Goal: Information Seeking & Learning: Find specific fact

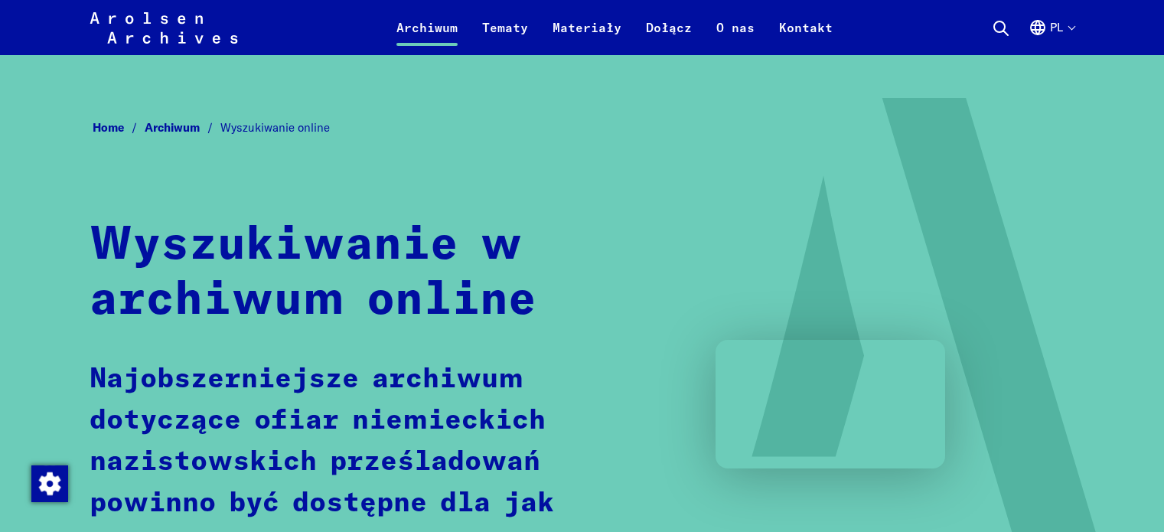
scroll to position [842, 0]
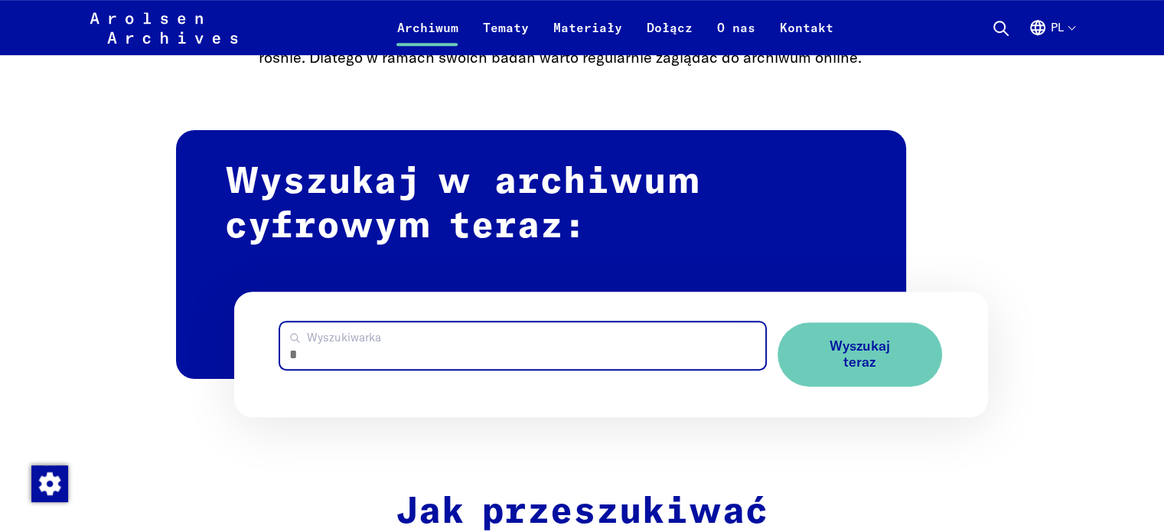
click at [416, 346] on input "Wyszukiwarka" at bounding box center [522, 345] width 485 height 47
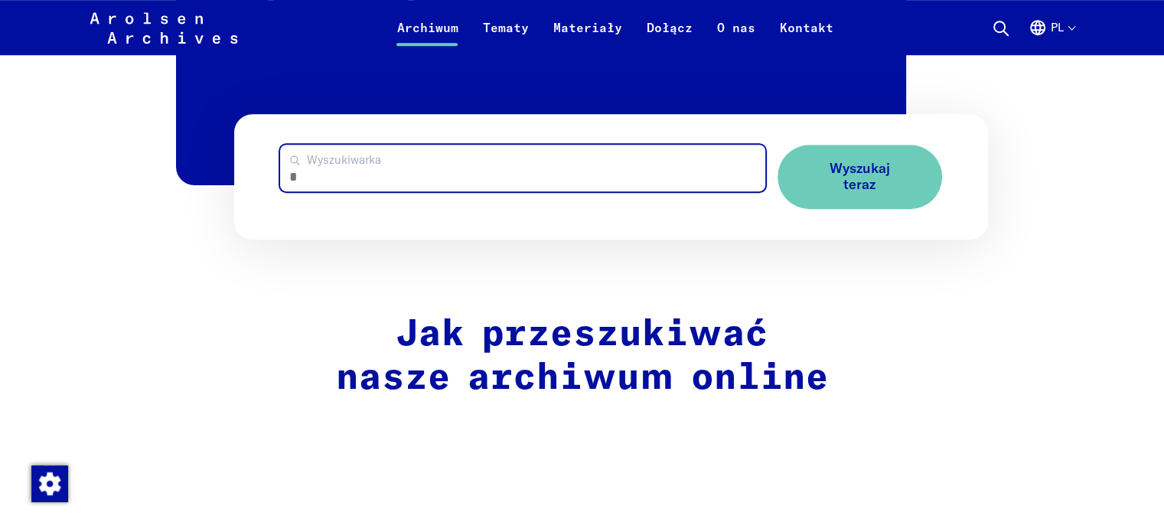
scroll to position [995, 0]
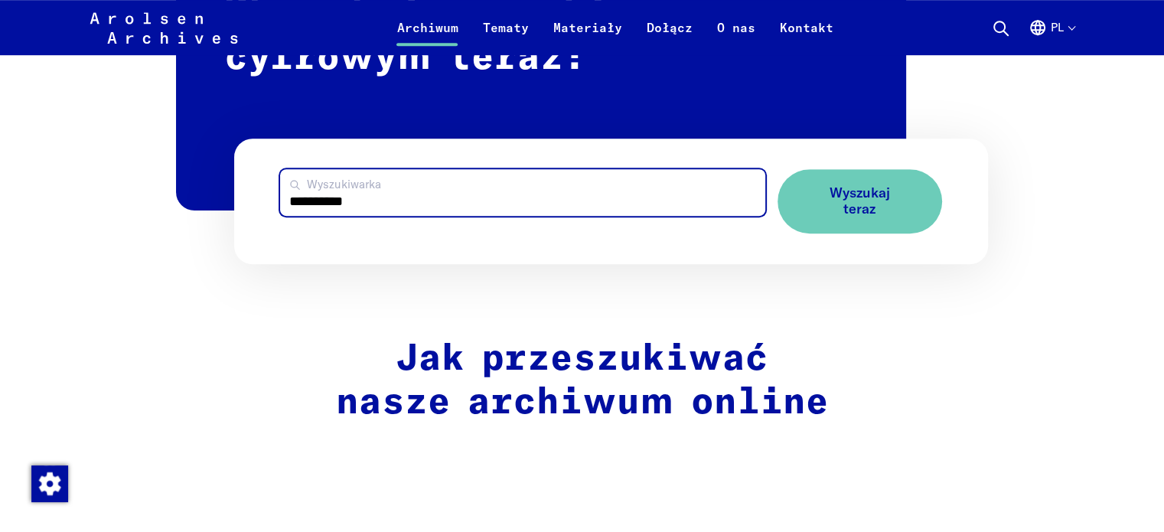
type input "**********"
click at [778, 169] on button "Wyszukaj teraz" at bounding box center [860, 201] width 165 height 64
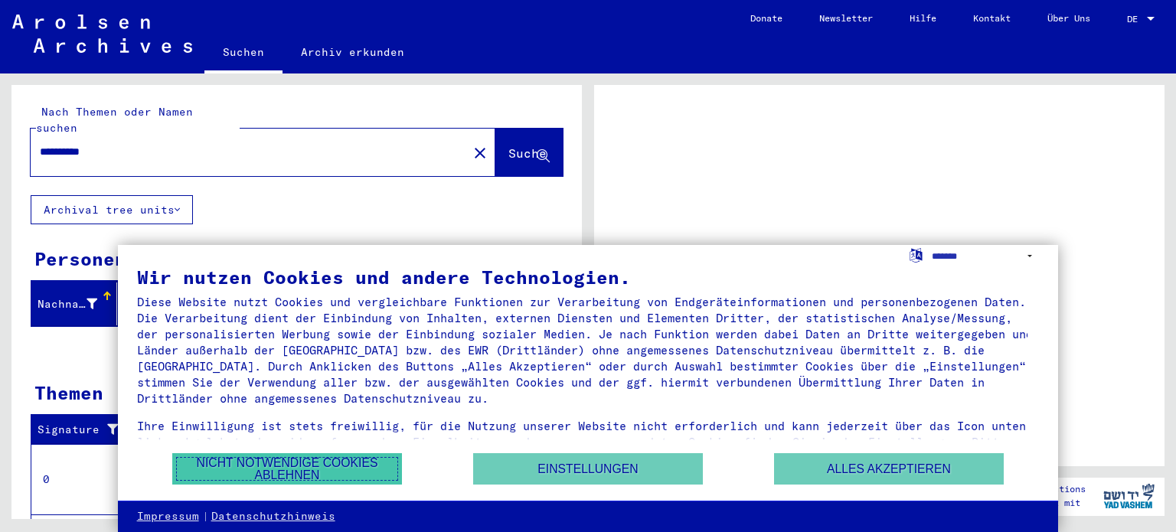
click at [334, 478] on button "Nicht notwendige Cookies ablehnen" at bounding box center [287, 468] width 230 height 31
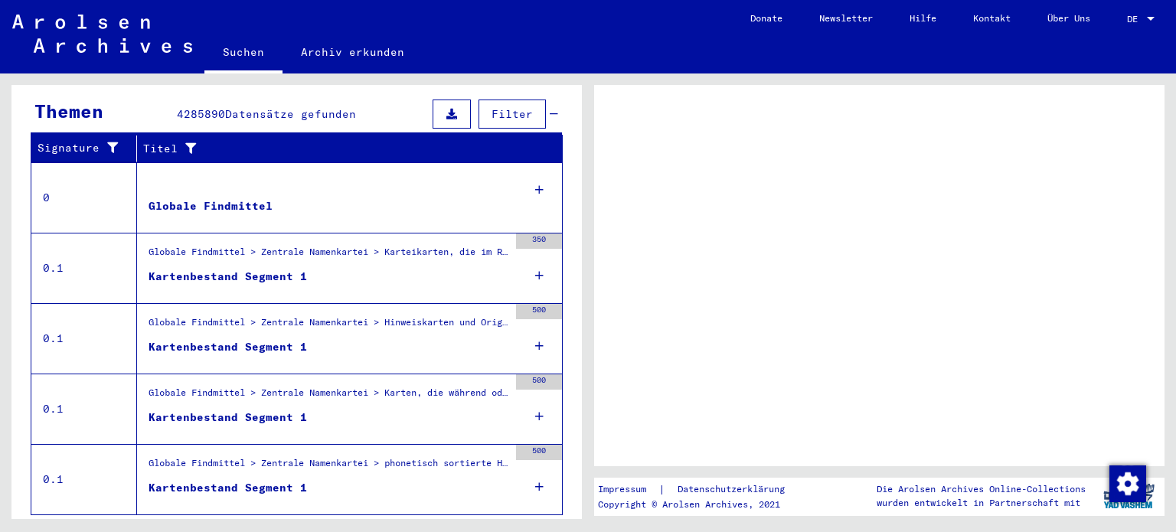
scroll to position [302, 0]
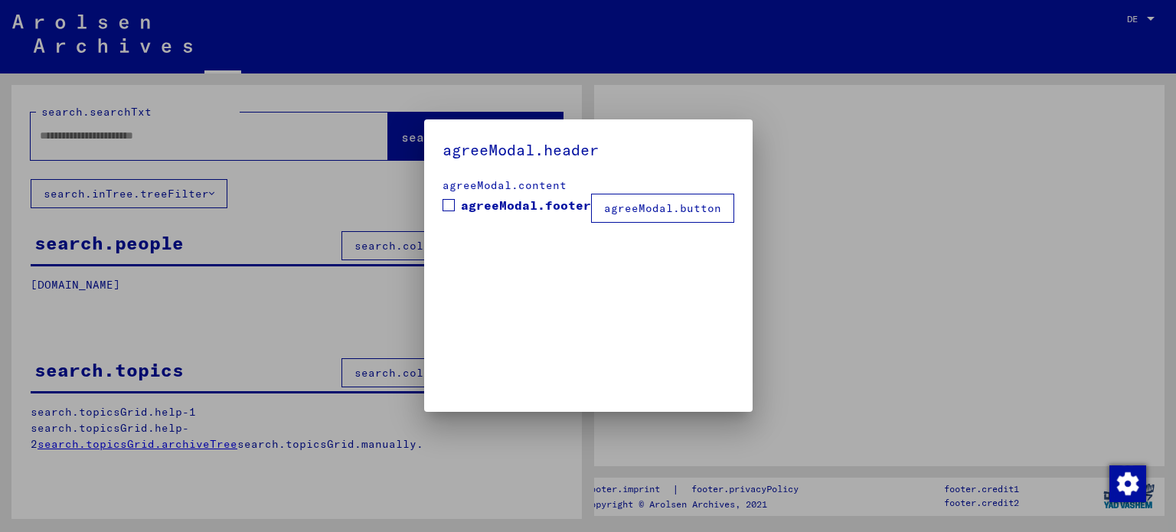
type input "**********"
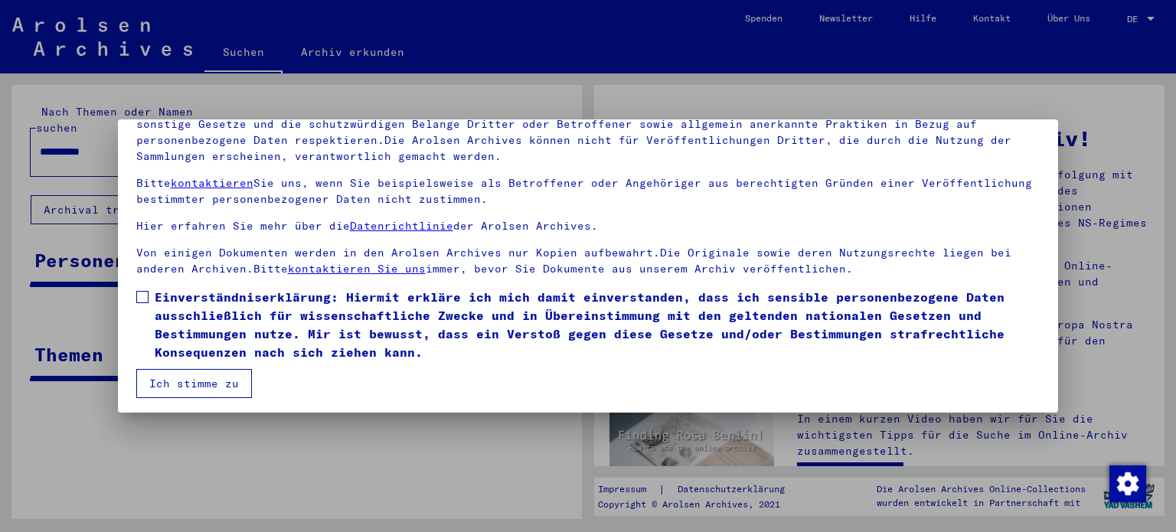
scroll to position [129, 0]
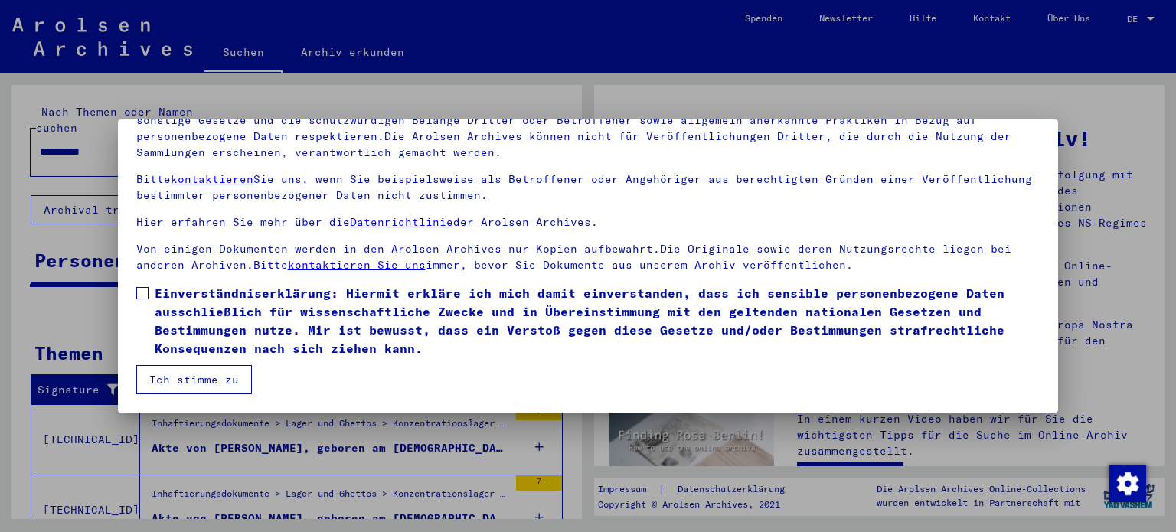
click at [382, 465] on div at bounding box center [588, 266] width 1176 height 532
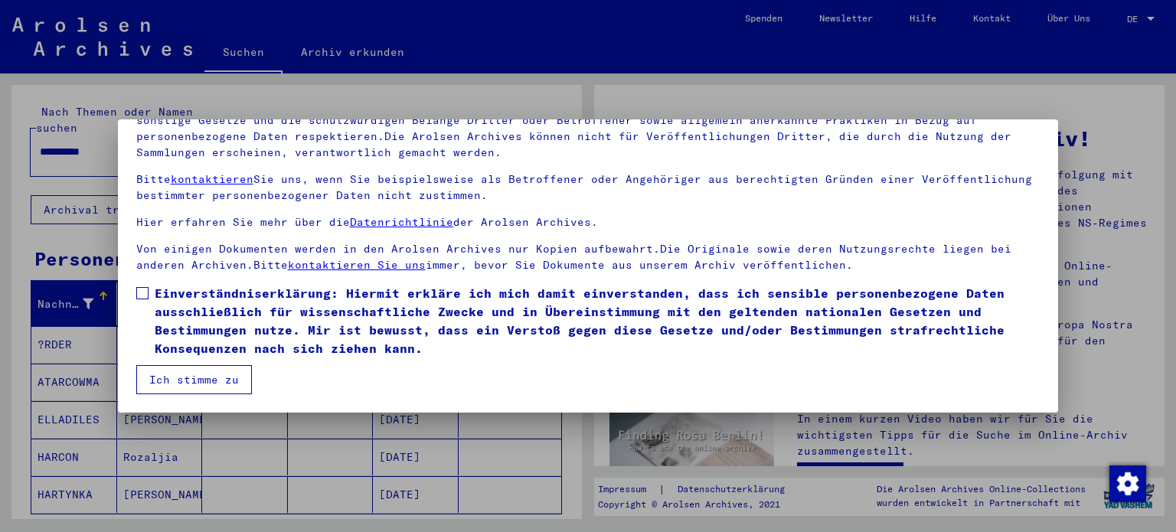
click at [163, 377] on button "Ich stimme zu" at bounding box center [194, 379] width 116 height 29
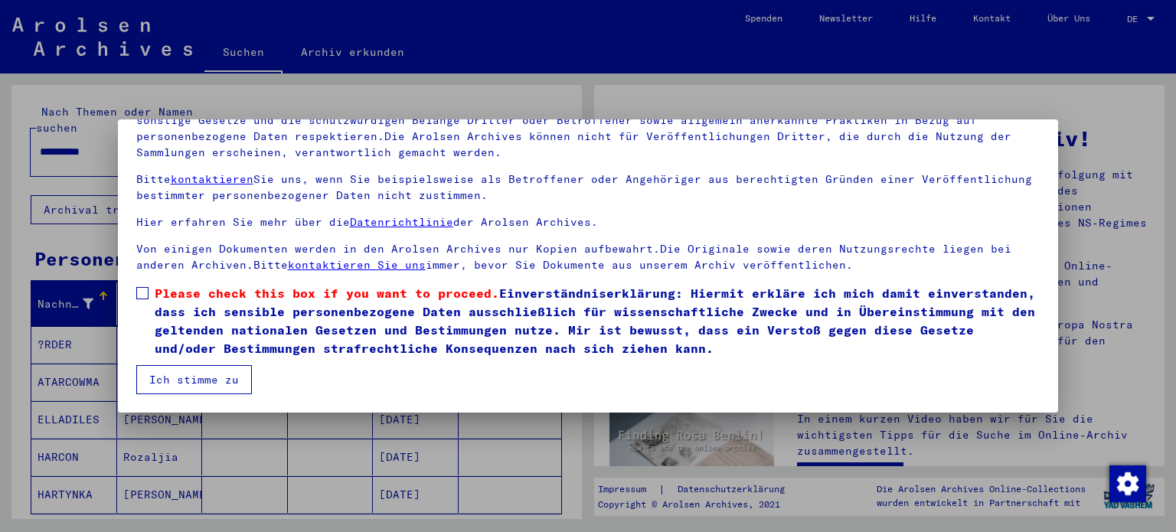
click at [163, 374] on button "Ich stimme zu" at bounding box center [194, 379] width 116 height 29
click at [148, 316] on label "Please check this box if you want to proceed. Einverständniserklärung: Hiermit …" at bounding box center [588, 320] width 904 height 73
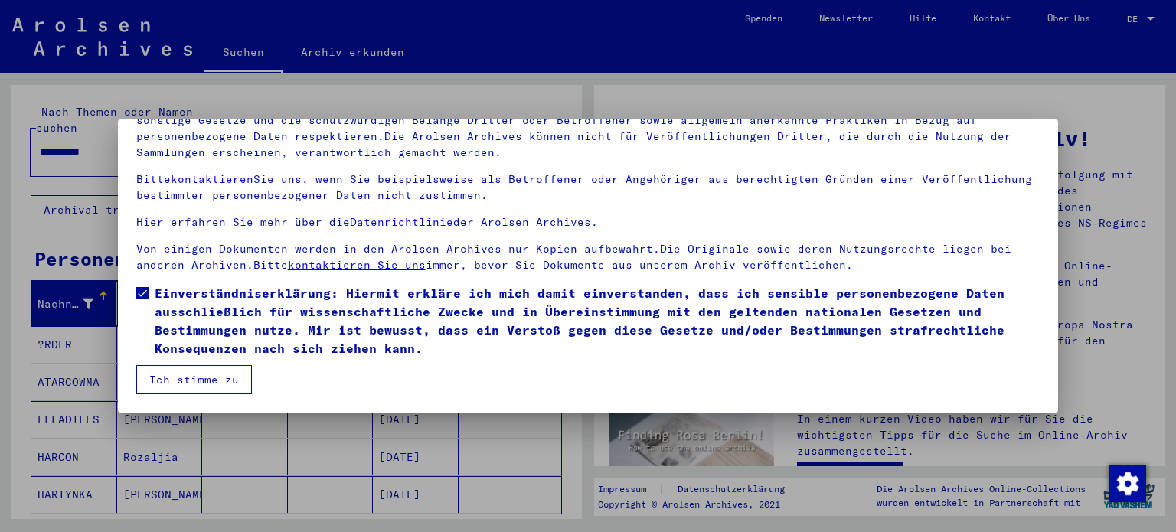
drag, startPoint x: 214, startPoint y: 397, endPoint x: 204, endPoint y: 370, distance: 29.3
click at [214, 397] on mat-dialog-container "Herzlich Willkommen im Online-Archiv der Arolsen Archives. Unsere Nutzungsbedin…" at bounding box center [588, 265] width 941 height 292
click at [204, 370] on button "Ich stimme zu" at bounding box center [194, 379] width 116 height 29
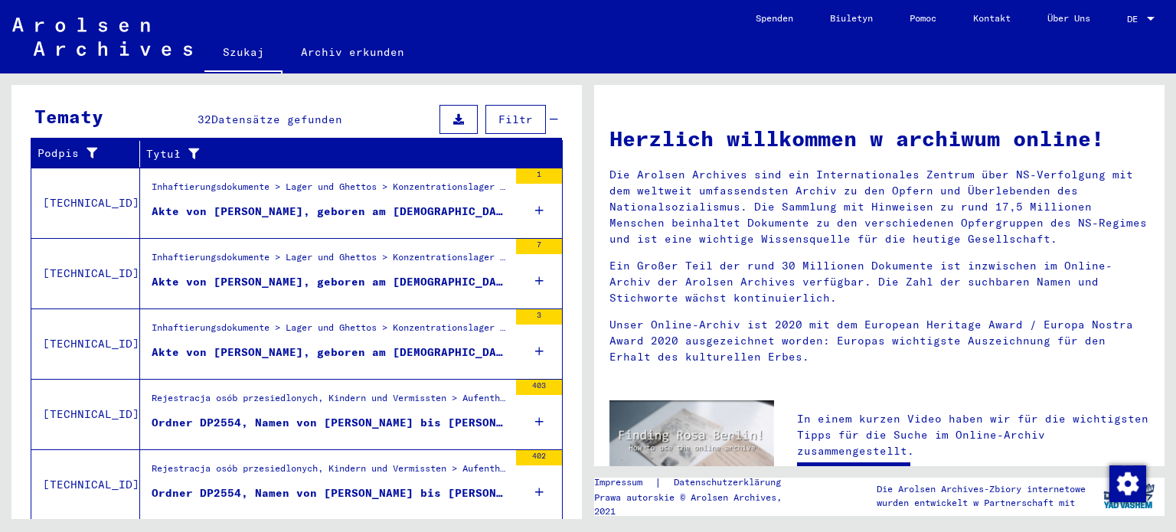
scroll to position [533, 0]
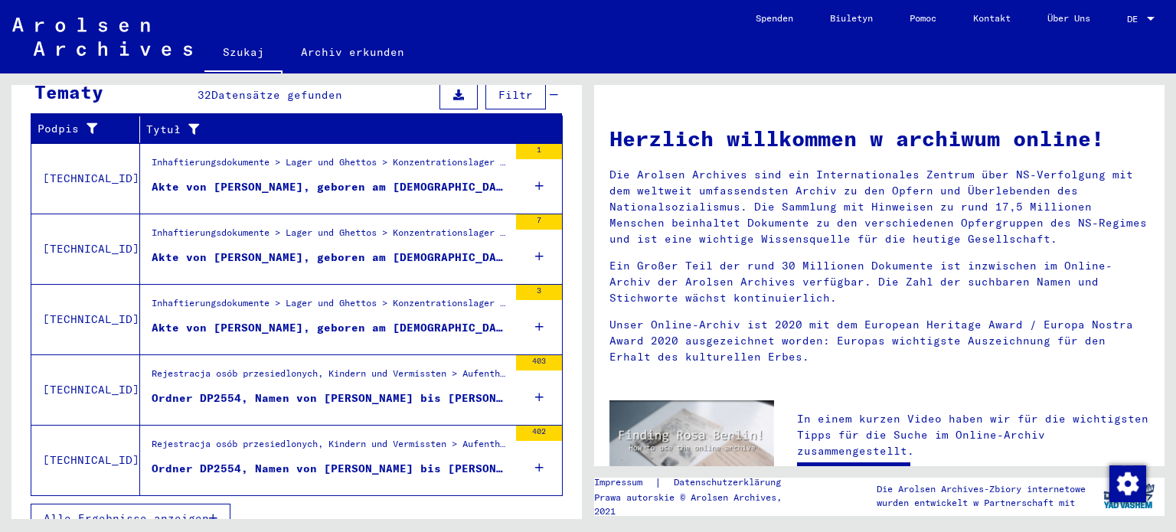
click at [307, 180] on font "Akte von [PERSON_NAME], geboren am [DEMOGRAPHIC_DATA]" at bounding box center [334, 187] width 365 height 14
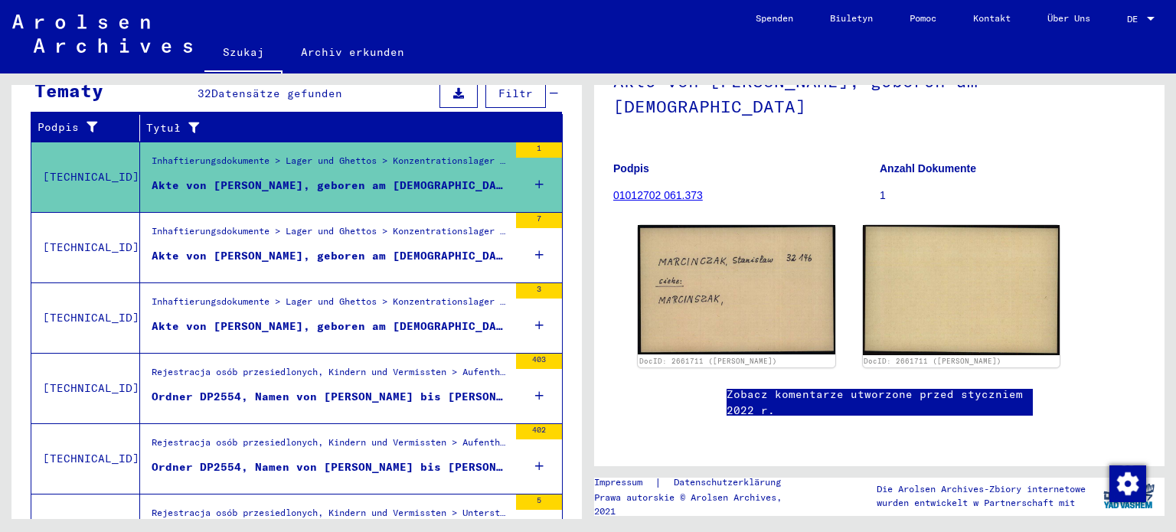
scroll to position [72, 0]
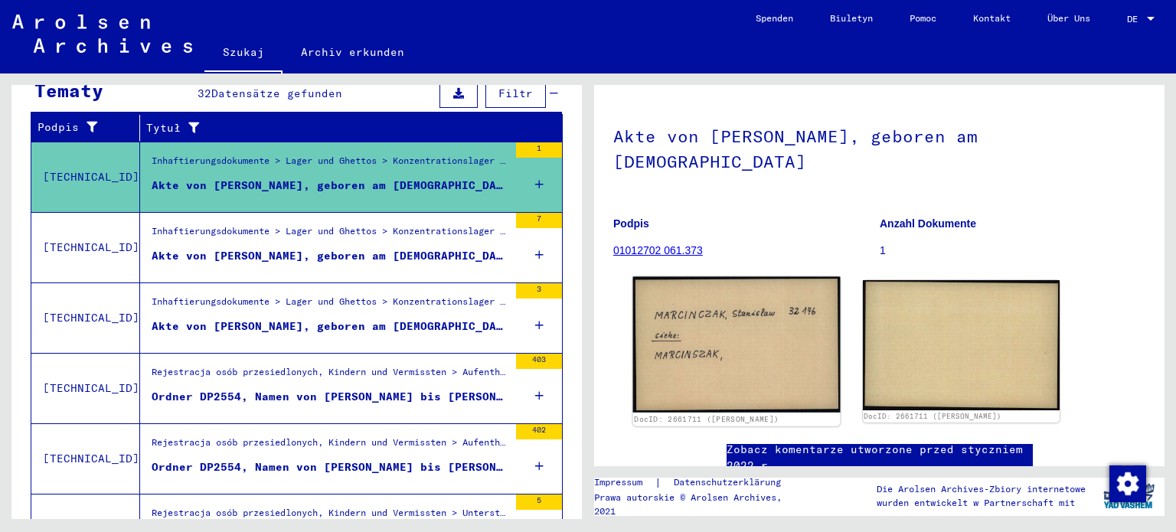
click at [768, 324] on img at bounding box center [736, 345] width 207 height 136
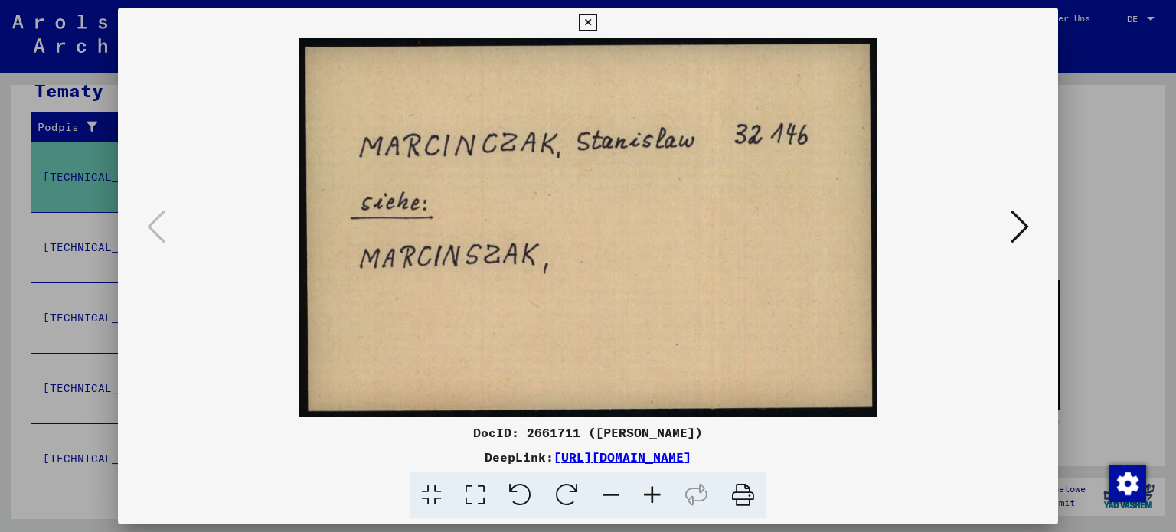
click at [1017, 220] on icon at bounding box center [1020, 226] width 18 height 37
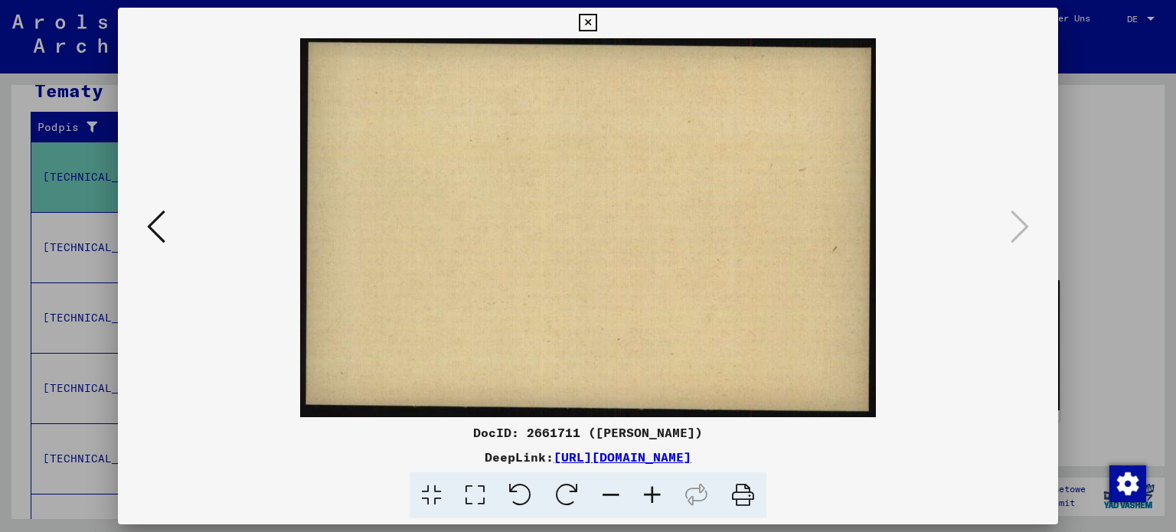
click at [1114, 232] on div at bounding box center [588, 266] width 1176 height 532
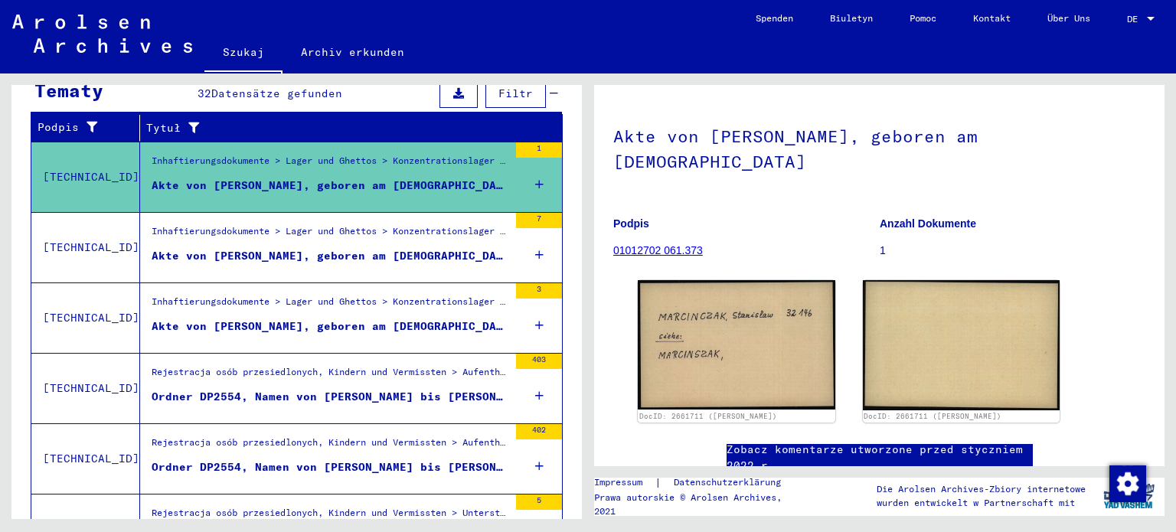
click at [435, 249] on font "Akte von [PERSON_NAME], geboren am [DEMOGRAPHIC_DATA]" at bounding box center [334, 256] width 365 height 14
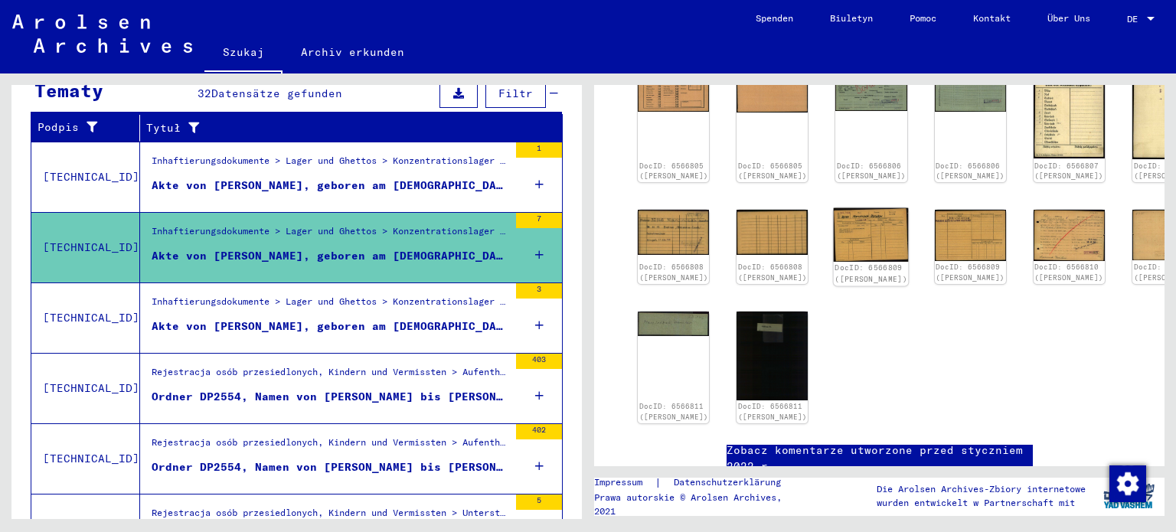
scroll to position [306, 0]
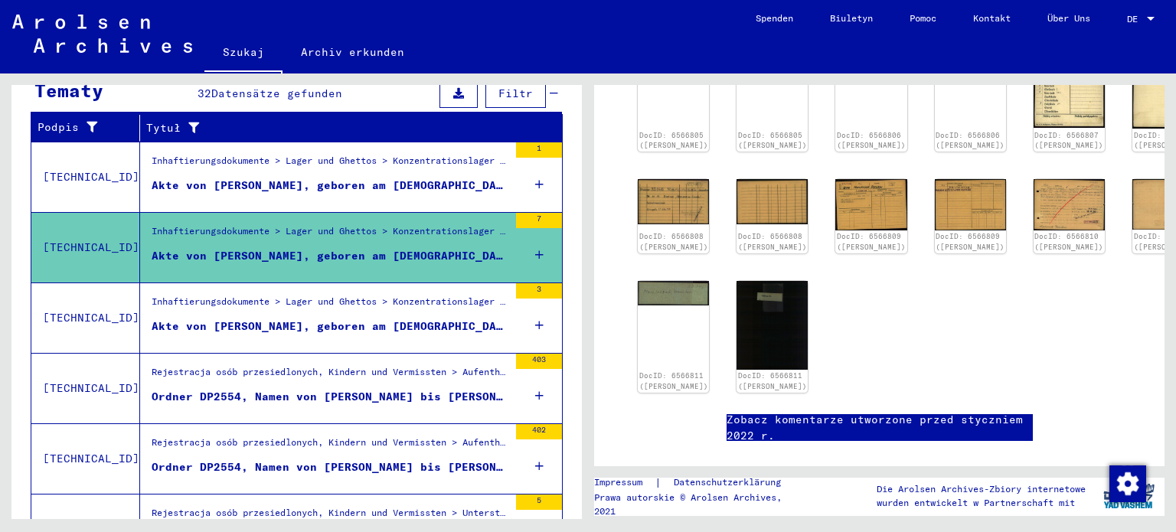
click at [338, 319] on font "Akte von [PERSON_NAME], geboren am [DEMOGRAPHIC_DATA]" at bounding box center [334, 326] width 365 height 14
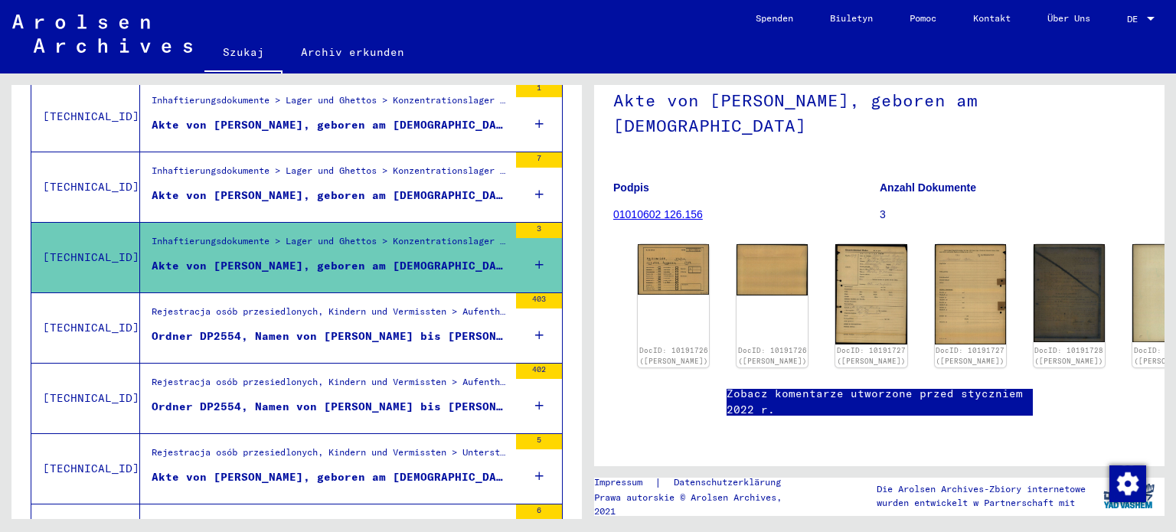
scroll to position [411, 0]
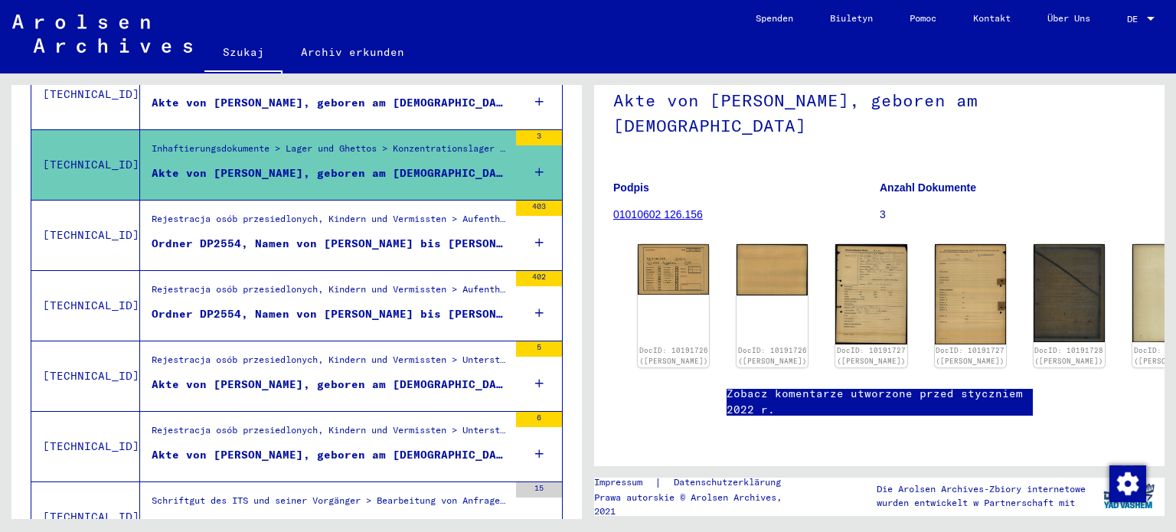
click at [312, 237] on font "Ordner DP2554, Namen von [PERSON_NAME] bis [PERSON_NAME], [PERSON_NAME] (1)" at bounding box center [410, 244] width 517 height 14
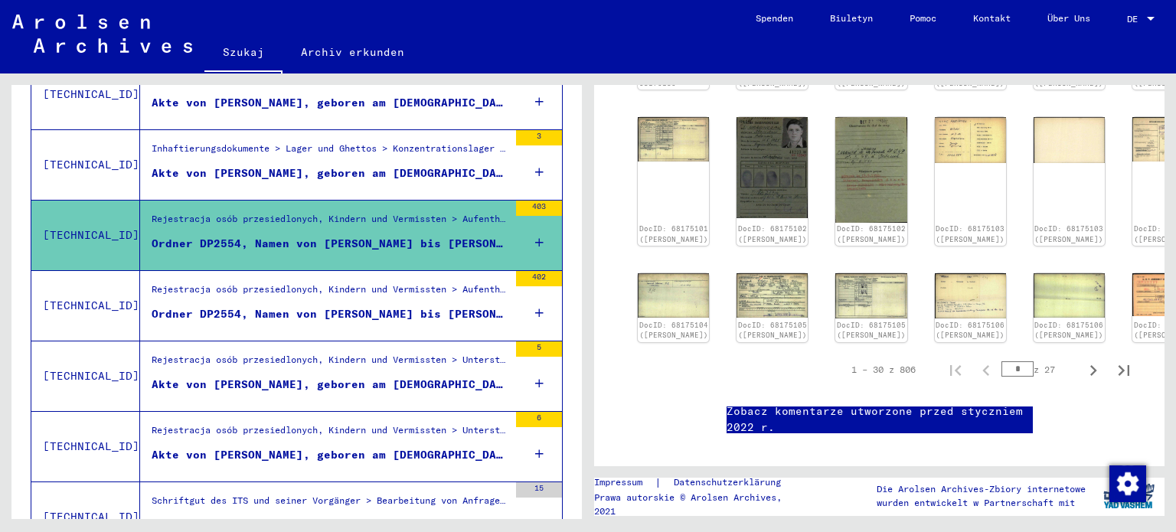
scroll to position [612, 0]
